Goal: Check status: Check status

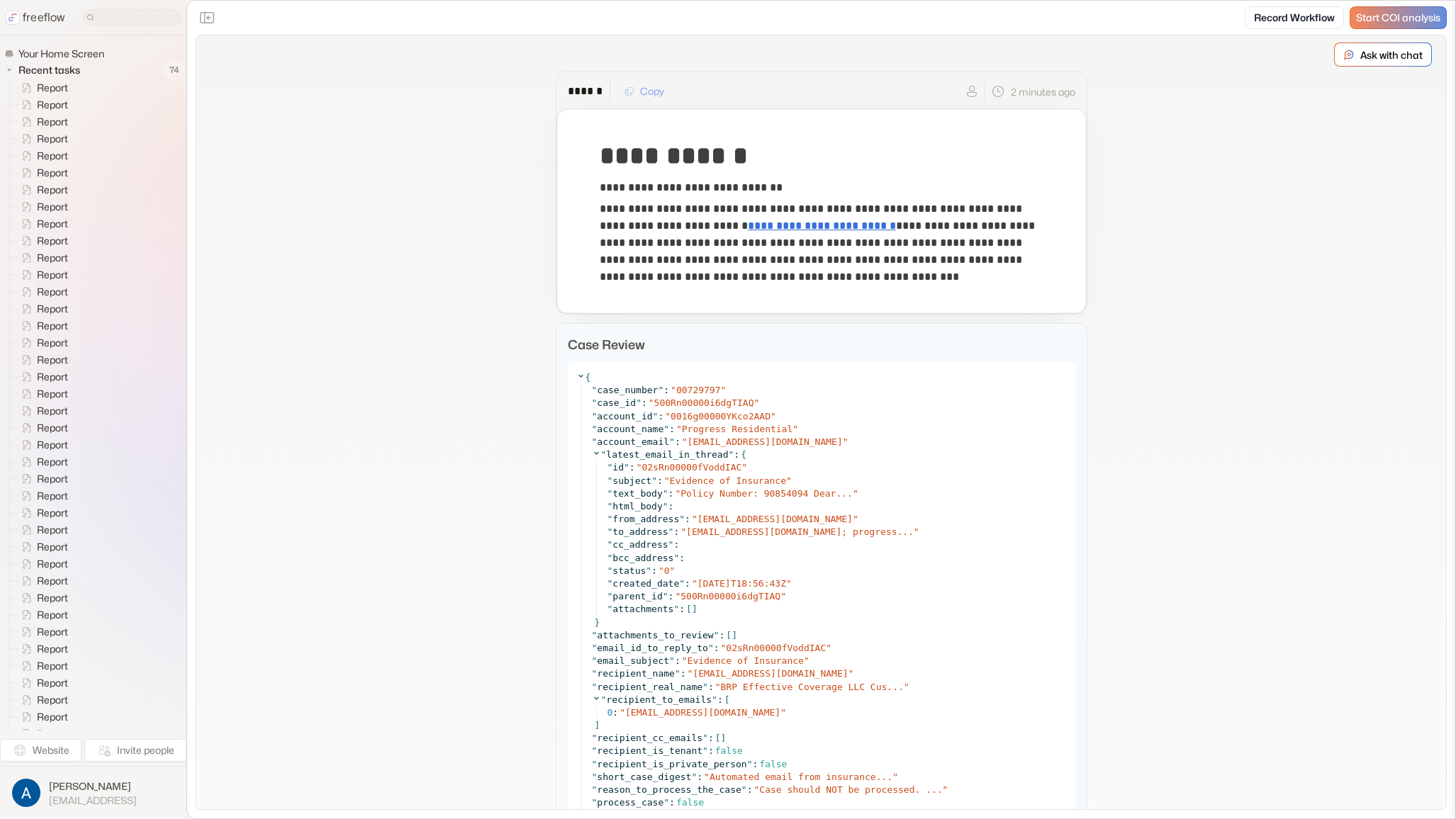
click at [1201, 379] on div "**********" at bounding box center [821, 658] width 1250 height 1245
click at [1183, 41] on div "**********" at bounding box center [821, 658] width 1250 height 1245
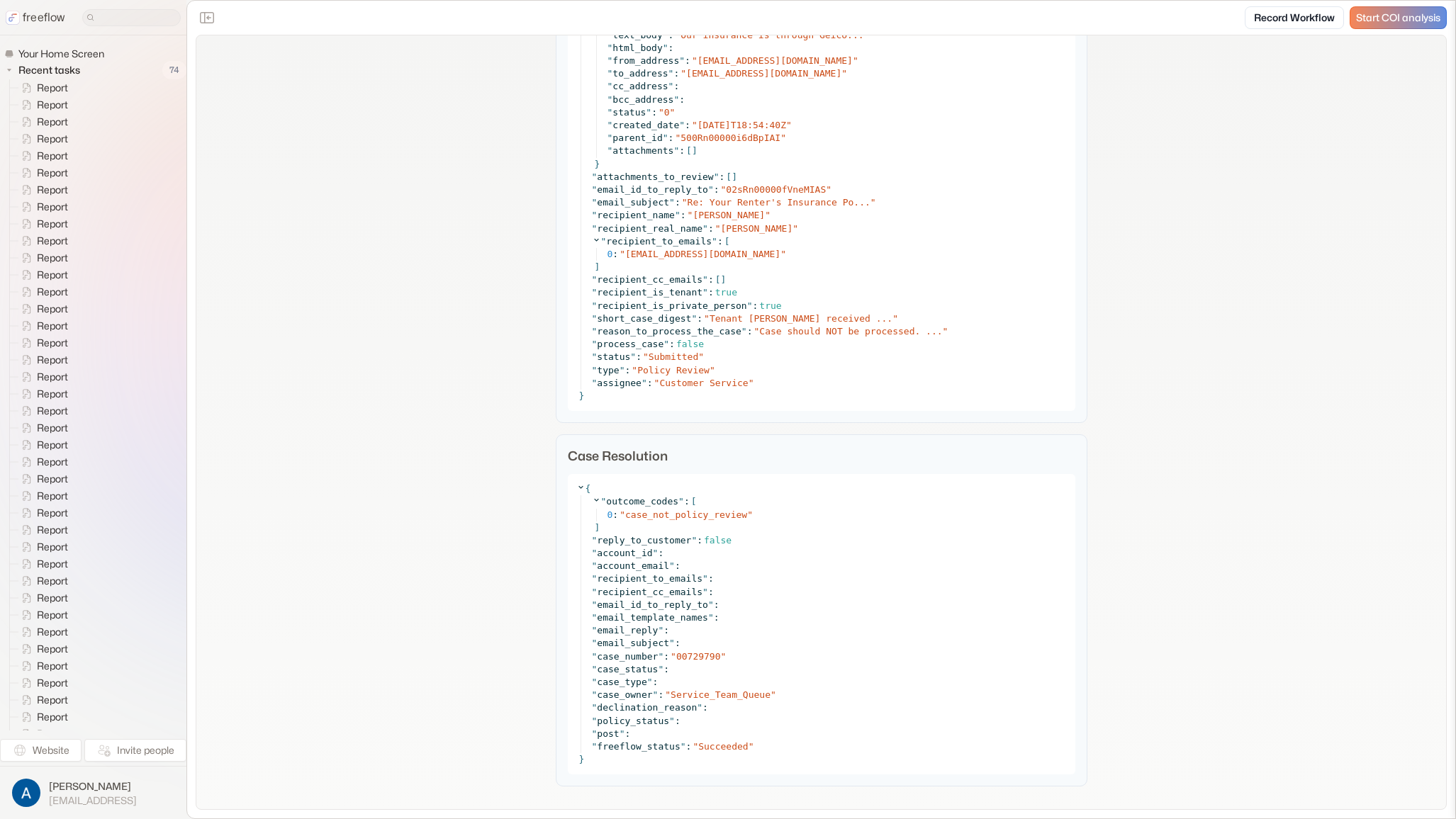
scroll to position [471, 0]
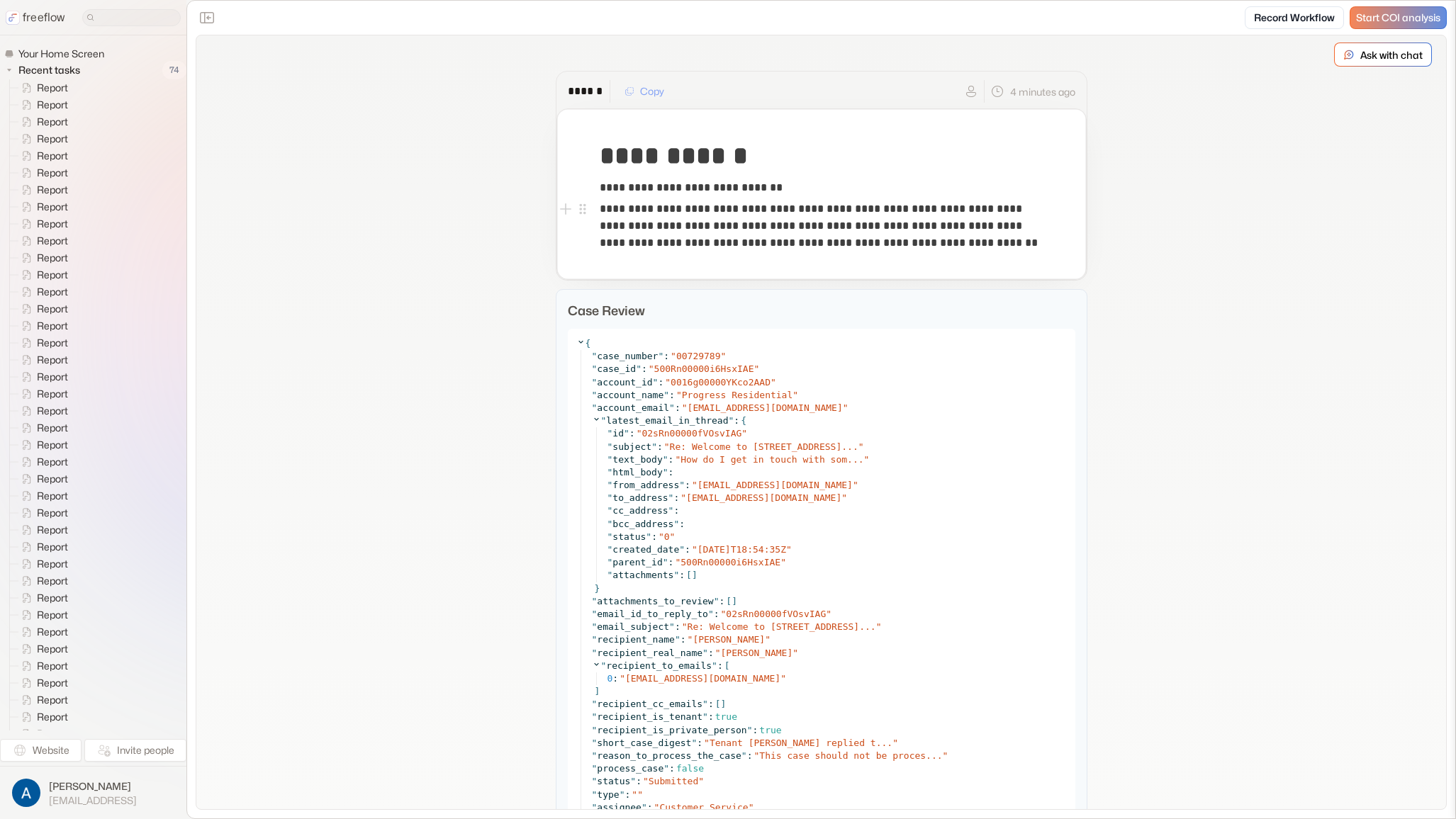
click at [1196, 217] on div "**********" at bounding box center [821, 641] width 1250 height 1211
